Goal: Task Accomplishment & Management: Use online tool/utility

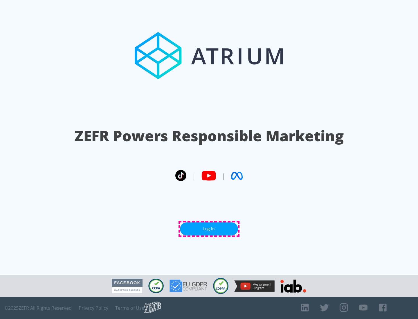
click at [209, 229] on link "Log In" at bounding box center [209, 229] width 58 height 13
